Goal: Transaction & Acquisition: Subscribe to service/newsletter

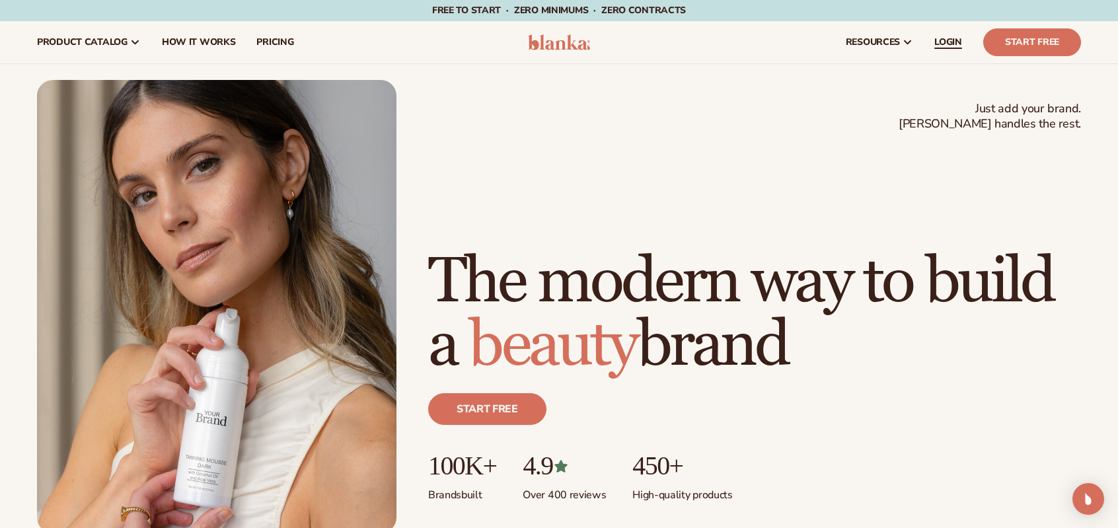
click at [958, 42] on span "LOGIN" at bounding box center [948, 42] width 28 height 11
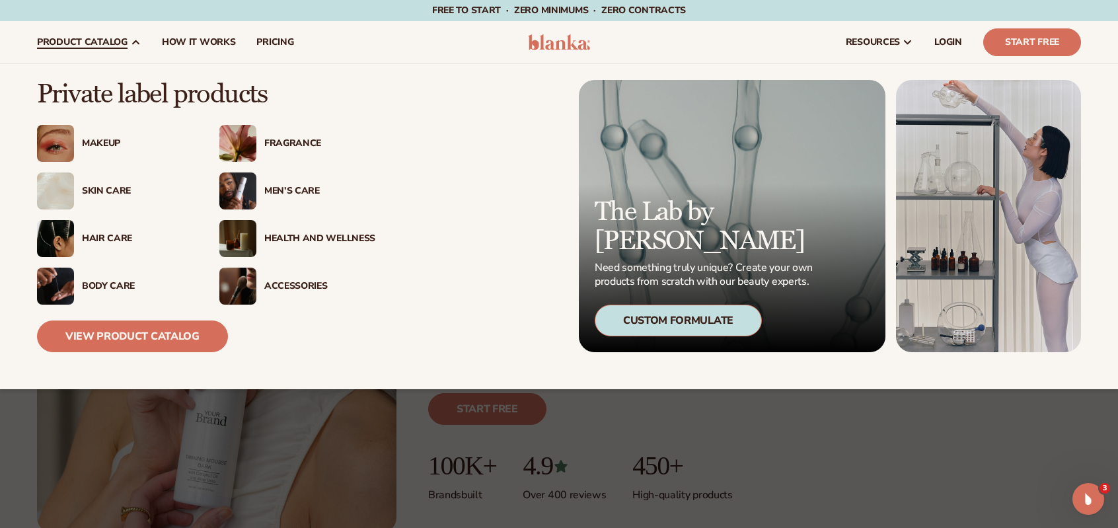
click at [112, 143] on div "Makeup" at bounding box center [137, 143] width 111 height 11
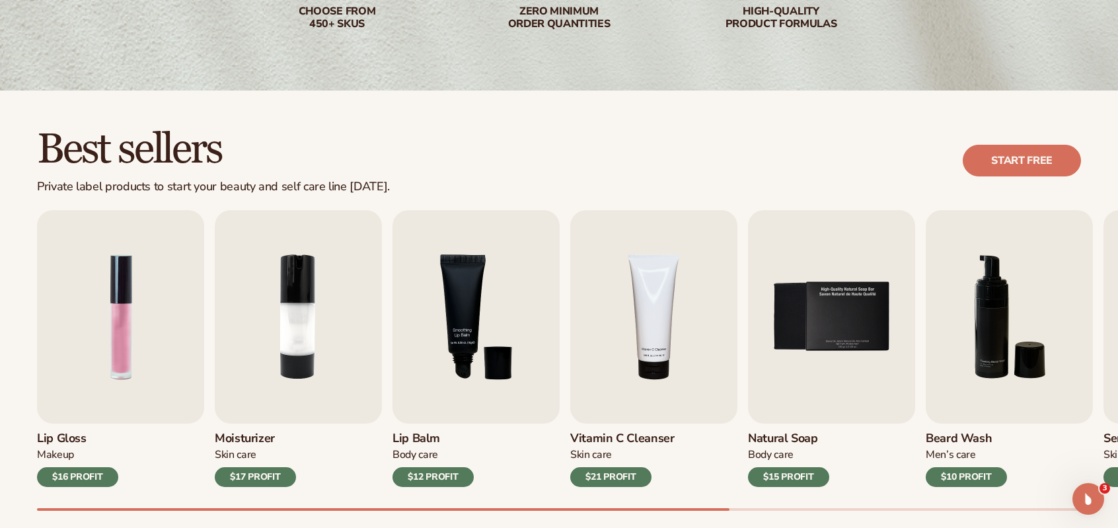
click at [75, 472] on div "$16 PROFIT" at bounding box center [77, 477] width 81 height 20
click at [1007, 157] on link "Start free" at bounding box center [1021, 161] width 118 height 32
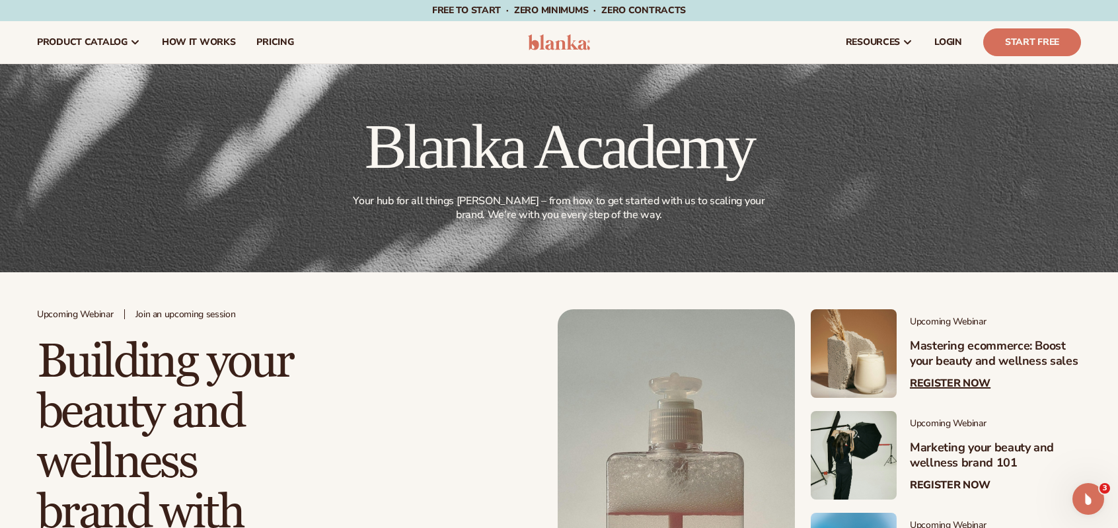
drag, startPoint x: 953, startPoint y: 353, endPoint x: 943, endPoint y: 344, distance: 12.6
click at [953, 352] on h3 "Mastering ecommerce: Boost your beauty and wellness sales" at bounding box center [995, 353] width 171 height 31
click at [942, 375] on div "Upcoming Webinar Mastering ecommerce: Boost your beauty and wellness sales Regi…" at bounding box center [988, 353] width 184 height 89
click at [940, 387] on link "Register Now" at bounding box center [950, 383] width 81 height 13
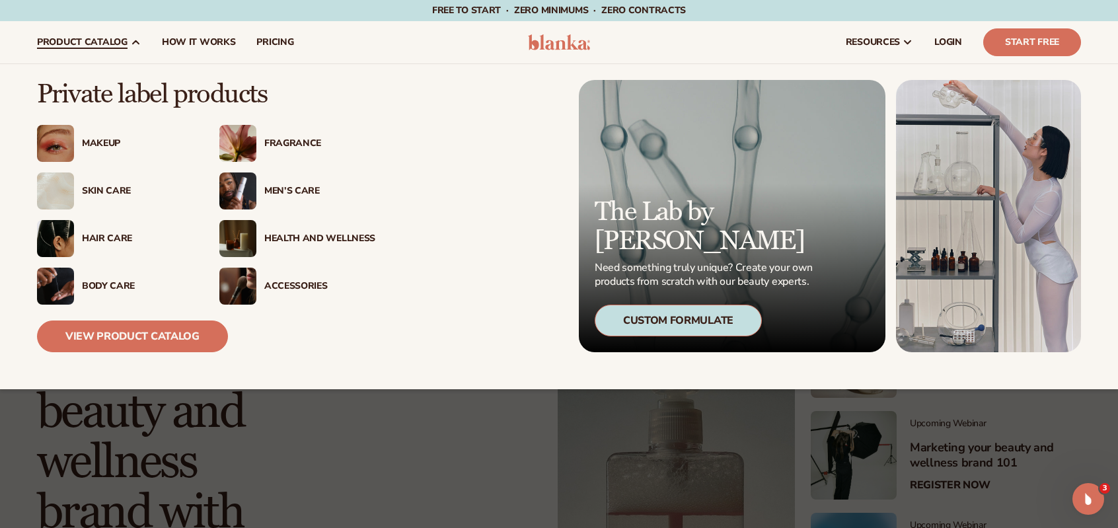
click at [112, 40] on span "product catalog" at bounding box center [82, 42] width 91 height 11
click at [100, 138] on div "Makeup" at bounding box center [137, 143] width 111 height 11
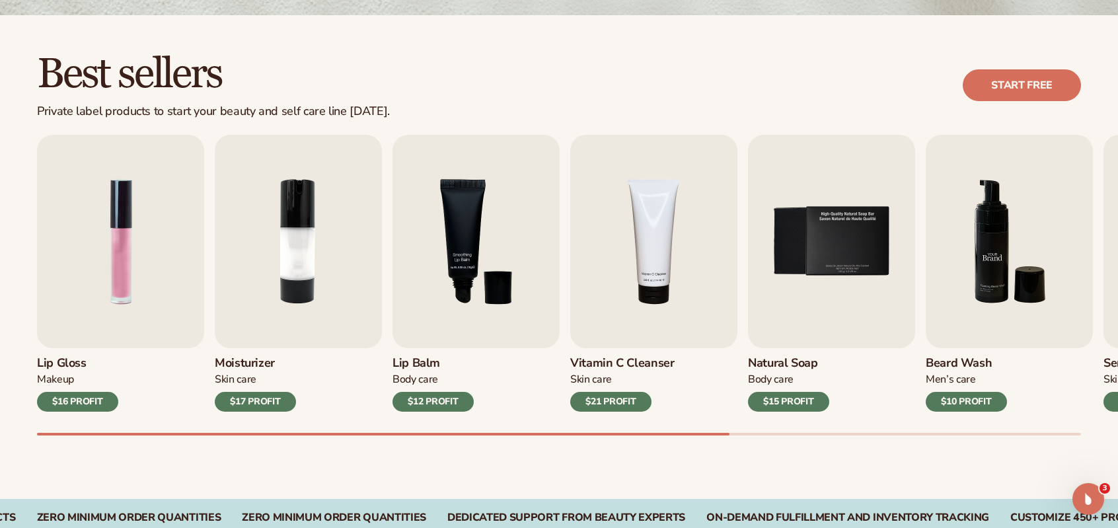
scroll to position [396, 0]
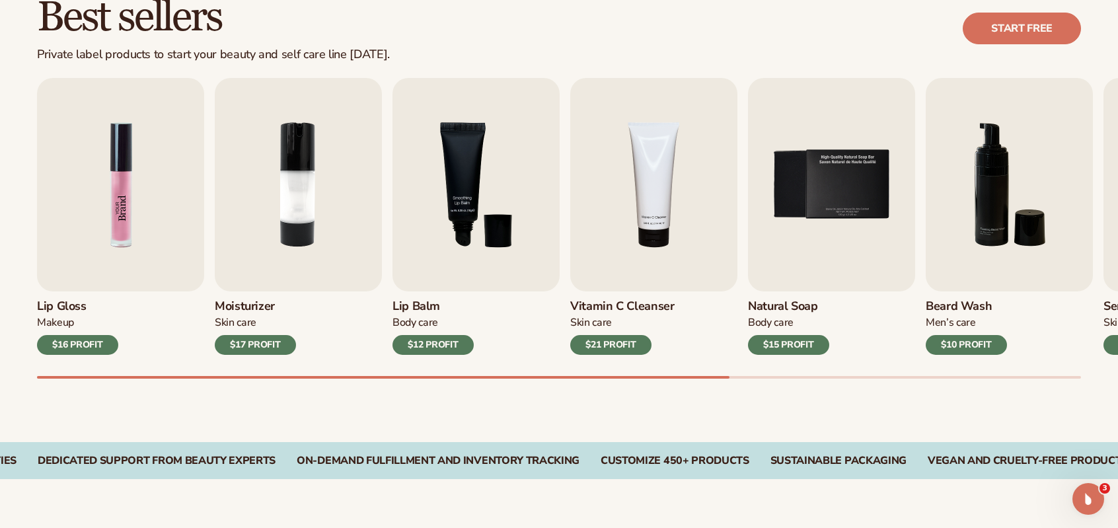
click at [112, 209] on img "1 / 9" at bounding box center [120, 184] width 167 height 213
click at [114, 340] on div "$16 PROFIT" at bounding box center [77, 345] width 81 height 20
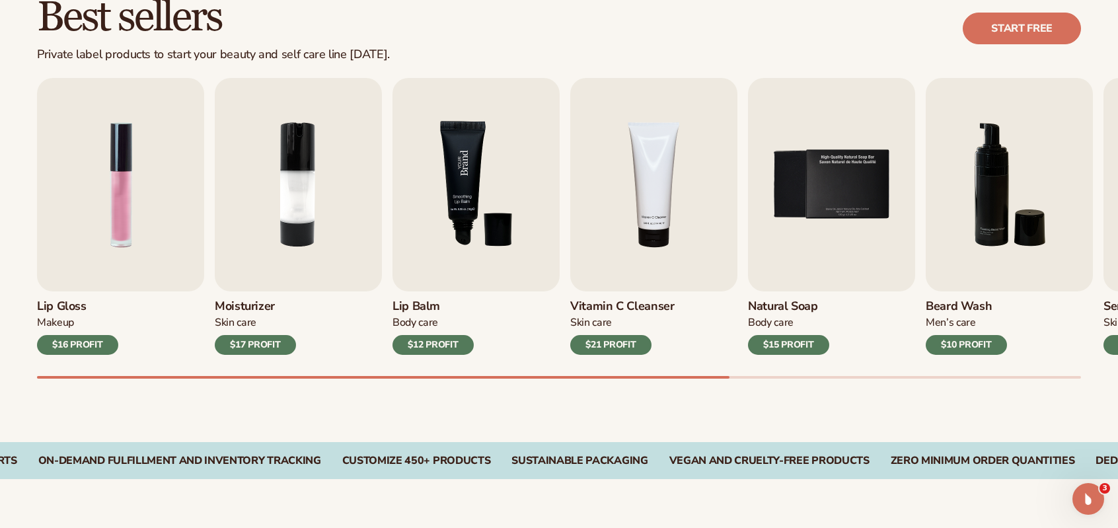
click at [469, 189] on img "3 / 9" at bounding box center [475, 184] width 167 height 213
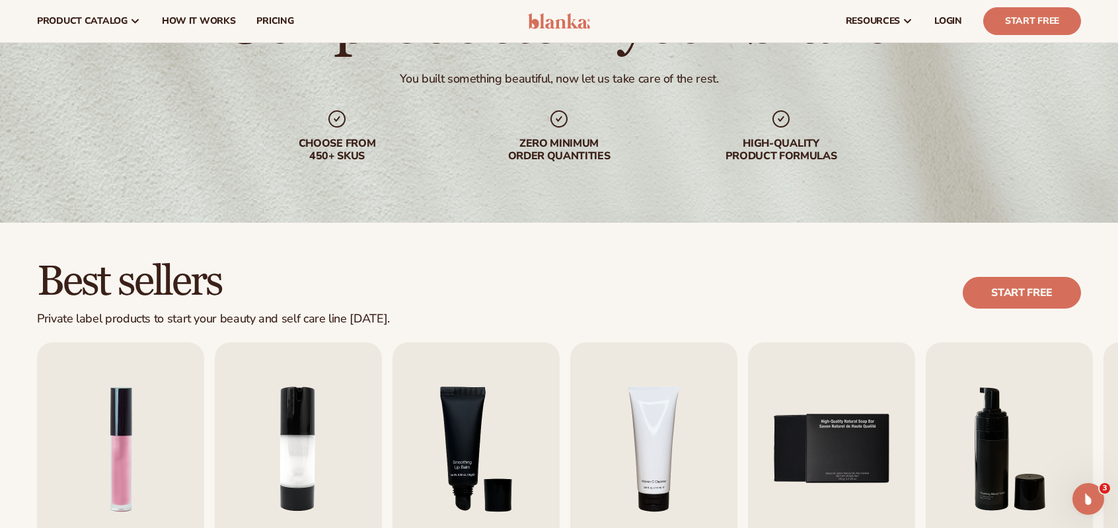
scroll to position [0, 0]
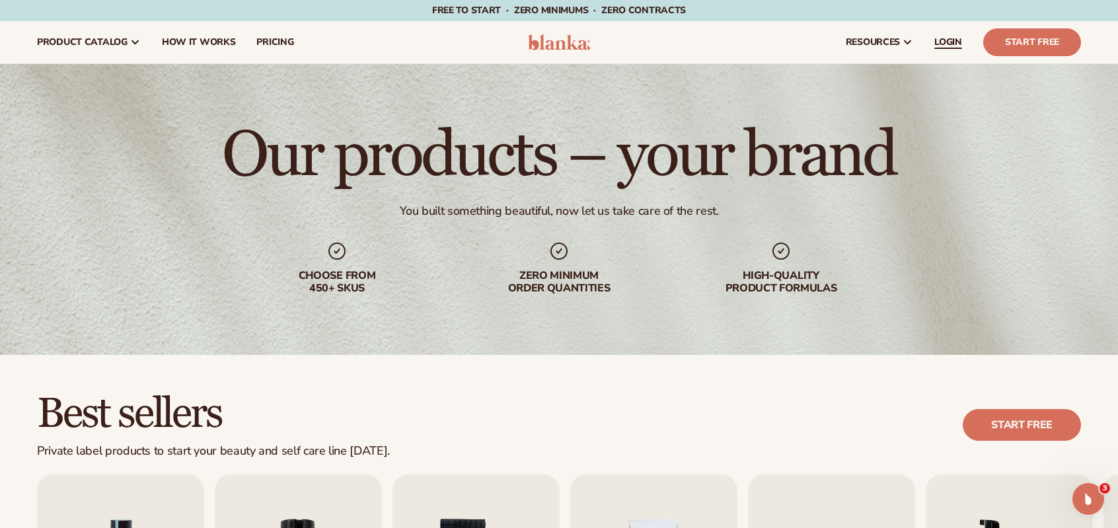
click at [939, 39] on span "LOGIN" at bounding box center [948, 42] width 28 height 11
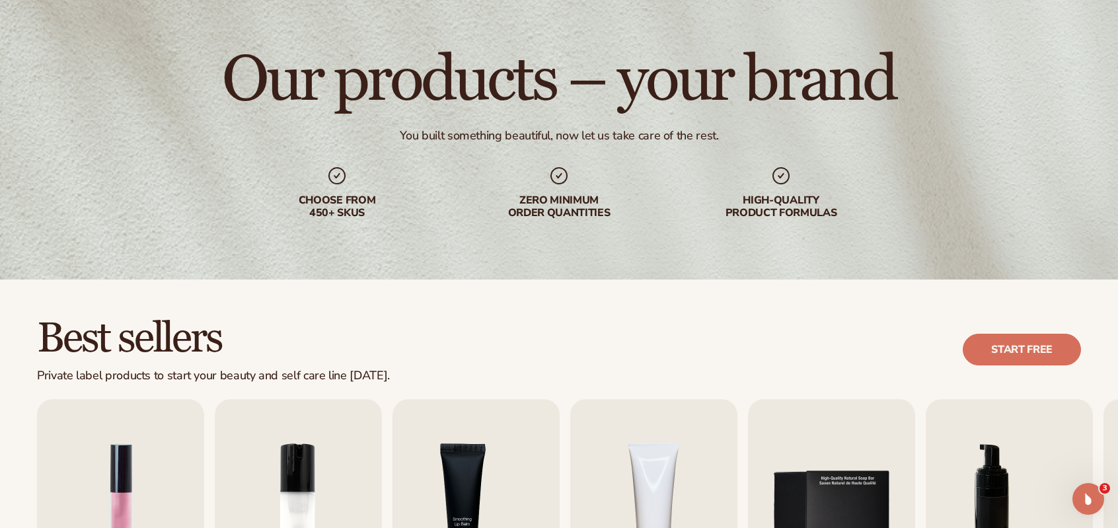
scroll to position [198, 0]
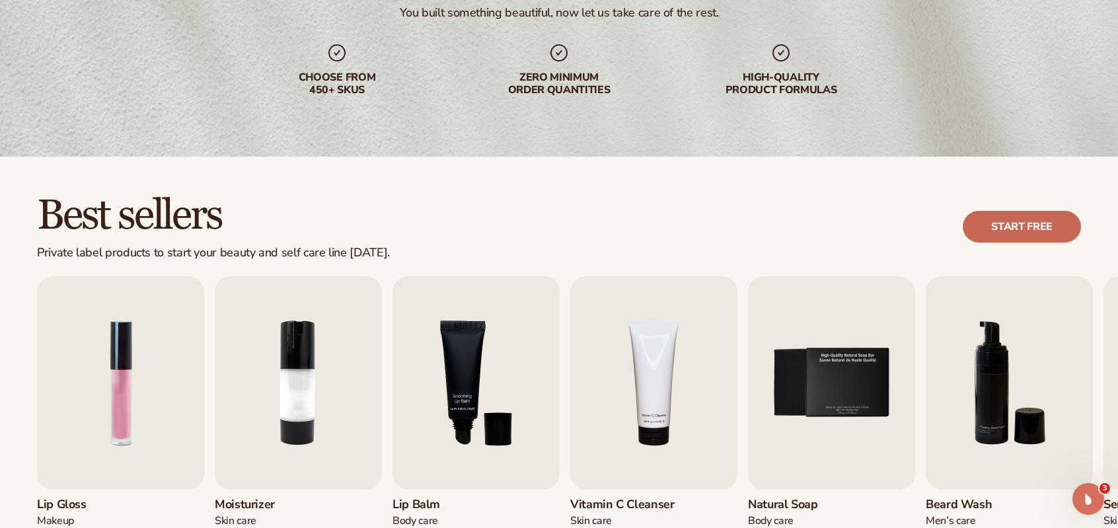
click at [1033, 232] on link "Start free" at bounding box center [1021, 227] width 118 height 32
